Goal: Information Seeking & Learning: Learn about a topic

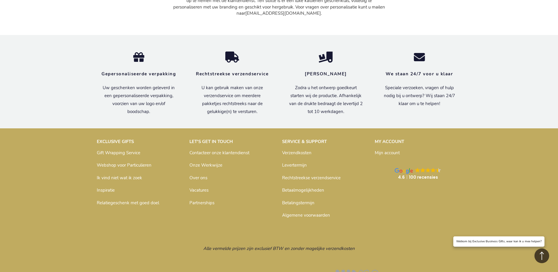
scroll to position [2542, 0]
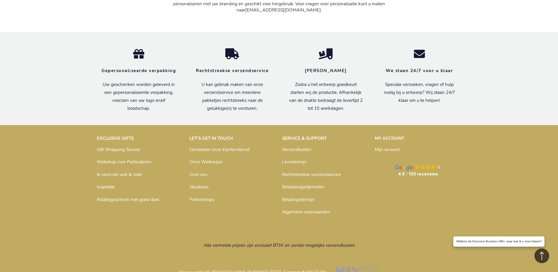
click at [199, 171] on link "Over ons" at bounding box center [198, 174] width 18 height 6
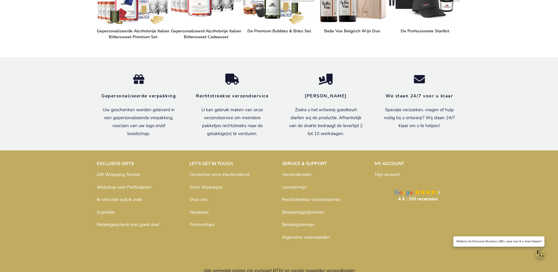
scroll to position [392, 0]
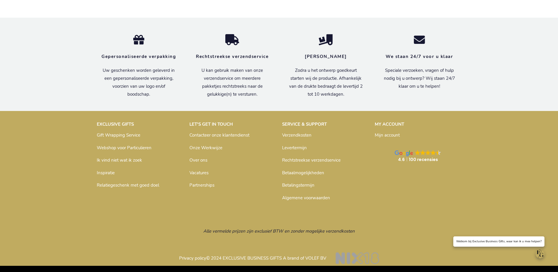
click at [291, 199] on link "Algemene voorwaarden" at bounding box center [306, 198] width 48 height 6
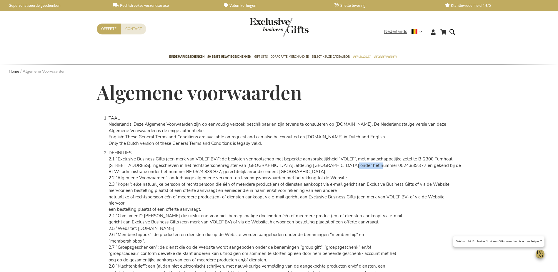
drag, startPoint x: 367, startPoint y: 165, endPoint x: 339, endPoint y: 163, distance: 27.7
click at [339, 163] on span "Parklaan 22 B4, ingeschreven in het rechtspersonenregister van Antwerpen, afdel…" at bounding box center [284, 165] width 352 height 6
copy span "0524.839.977"
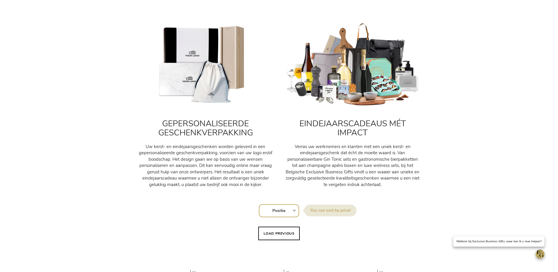
scroll to position [206, 0]
click at [339, 78] on img at bounding box center [352, 64] width 135 height 84
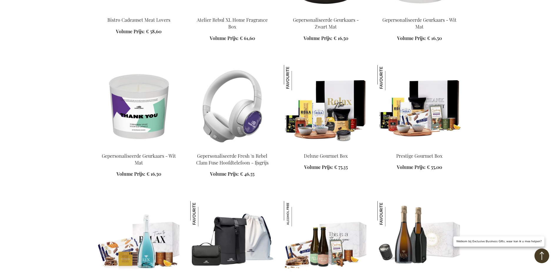
scroll to position [852, 0]
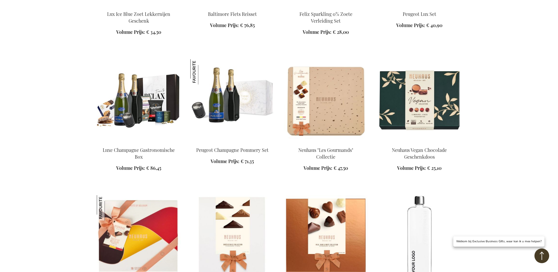
scroll to position [1234, 0]
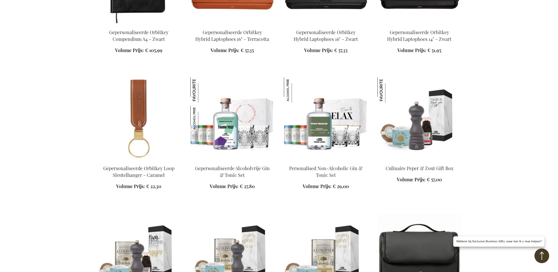
scroll to position [1763, 0]
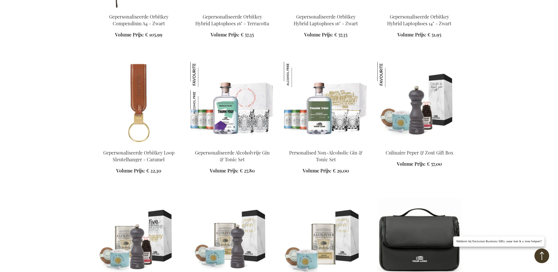
click at [299, 107] on img at bounding box center [326, 103] width 84 height 82
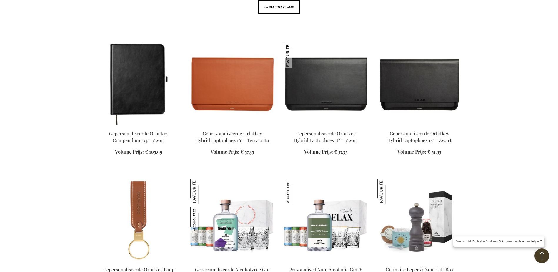
scroll to position [353, 0]
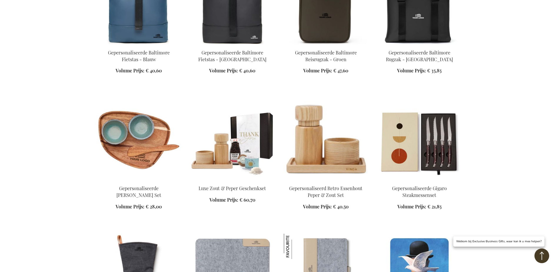
scroll to position [999, 0]
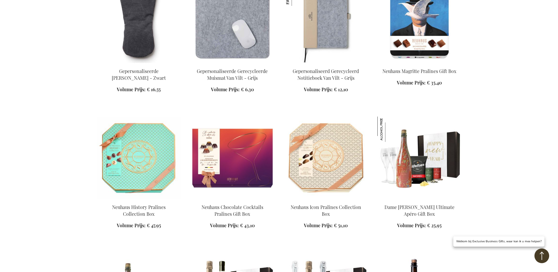
scroll to position [1499, 0]
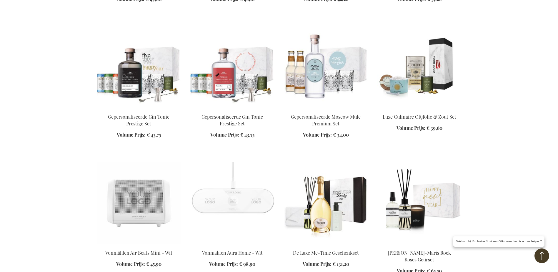
scroll to position [2645, 0]
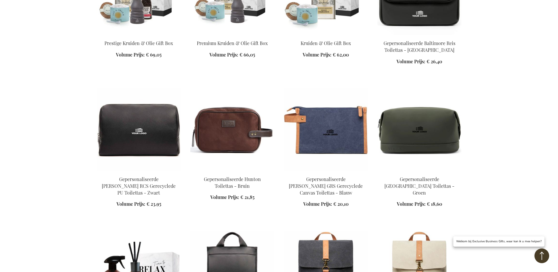
scroll to position [970, 0]
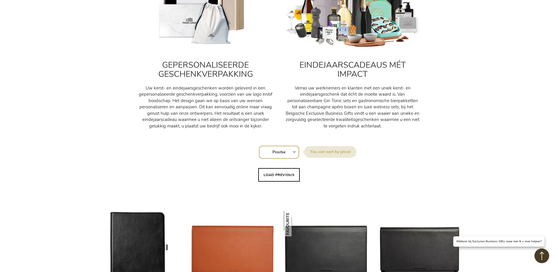
scroll to position [265, 0]
